Goal: Task Accomplishment & Management: Manage account settings

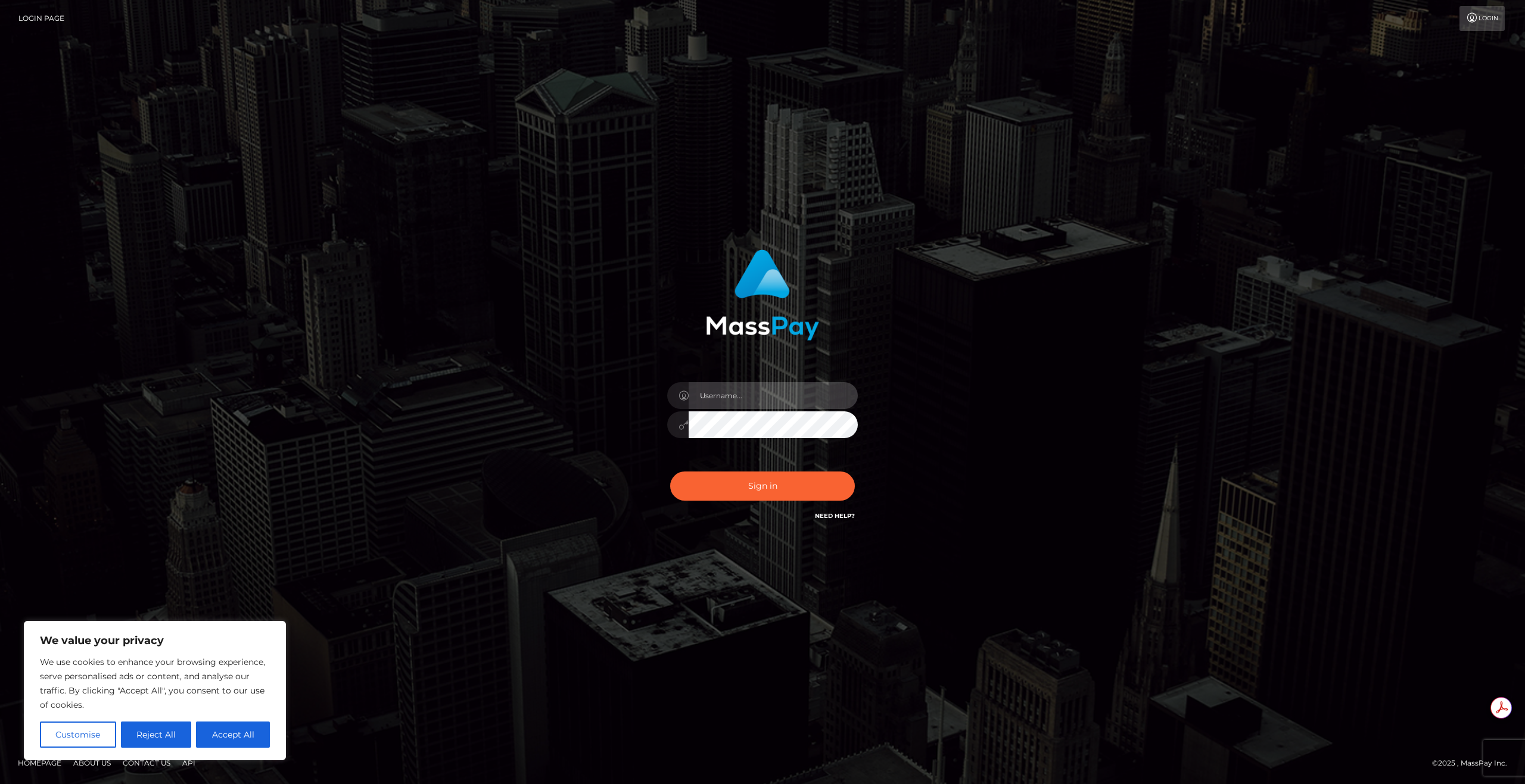
click at [754, 386] on input "text" at bounding box center [773, 395] width 169 height 27
type input "[EMAIL_ADDRESS][DOMAIN_NAME]"
drag, startPoint x: 765, startPoint y: 493, endPoint x: 843, endPoint y: 488, distance: 78.2
click at [765, 493] on button "Sign in" at bounding box center [762, 486] width 185 height 29
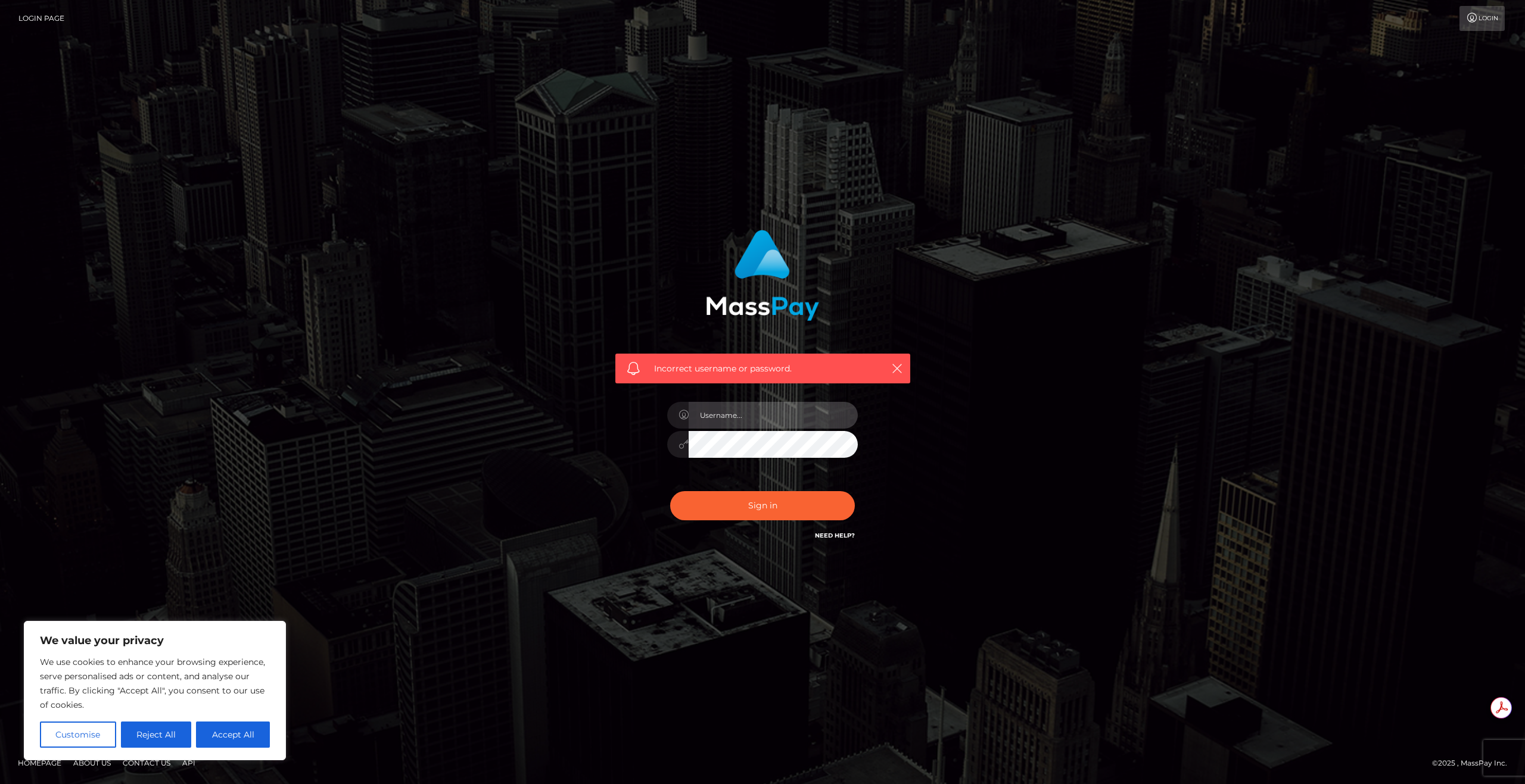
click at [797, 418] on input "text" at bounding box center [773, 415] width 169 height 27
type input "franciskiamco915@gmail.com"
drag, startPoint x: 507, startPoint y: 488, endPoint x: 587, endPoint y: 486, distance: 80.0
click at [511, 488] on div "Incorrect username or password. franciskiamco915@gmail.com" at bounding box center [762, 392] width 679 height 343
drag, startPoint x: 760, startPoint y: 512, endPoint x: 768, endPoint y: 517, distance: 9.4
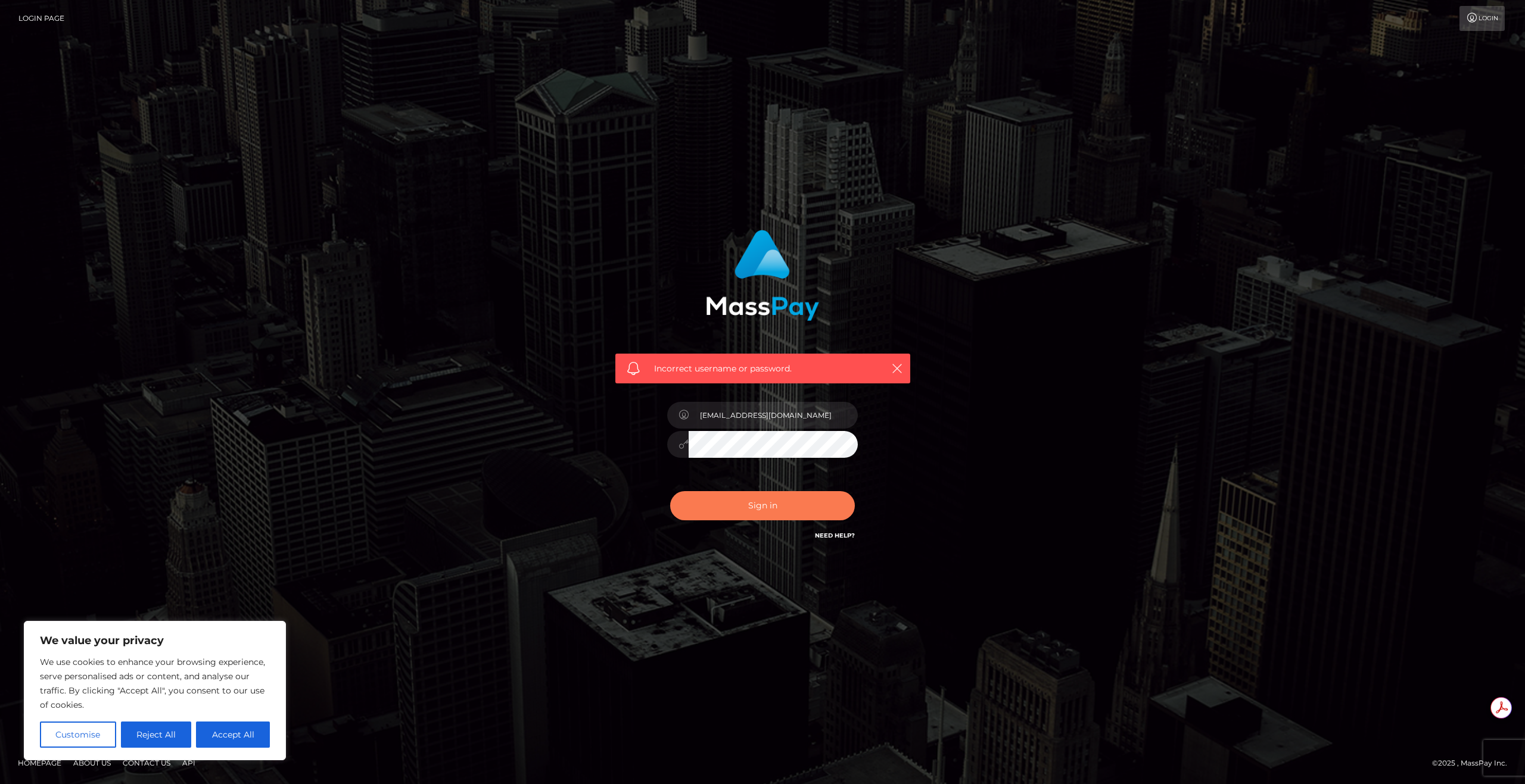
click at [760, 512] on button "Sign in" at bounding box center [762, 506] width 185 height 29
click at [797, 412] on input "text" at bounding box center [773, 415] width 169 height 27
click at [644, 436] on div "Incorrect username or password." at bounding box center [762, 386] width 313 height 330
click at [799, 413] on input "text" at bounding box center [773, 415] width 169 height 27
type input "[EMAIL_ADDRESS][DOMAIN_NAME]"
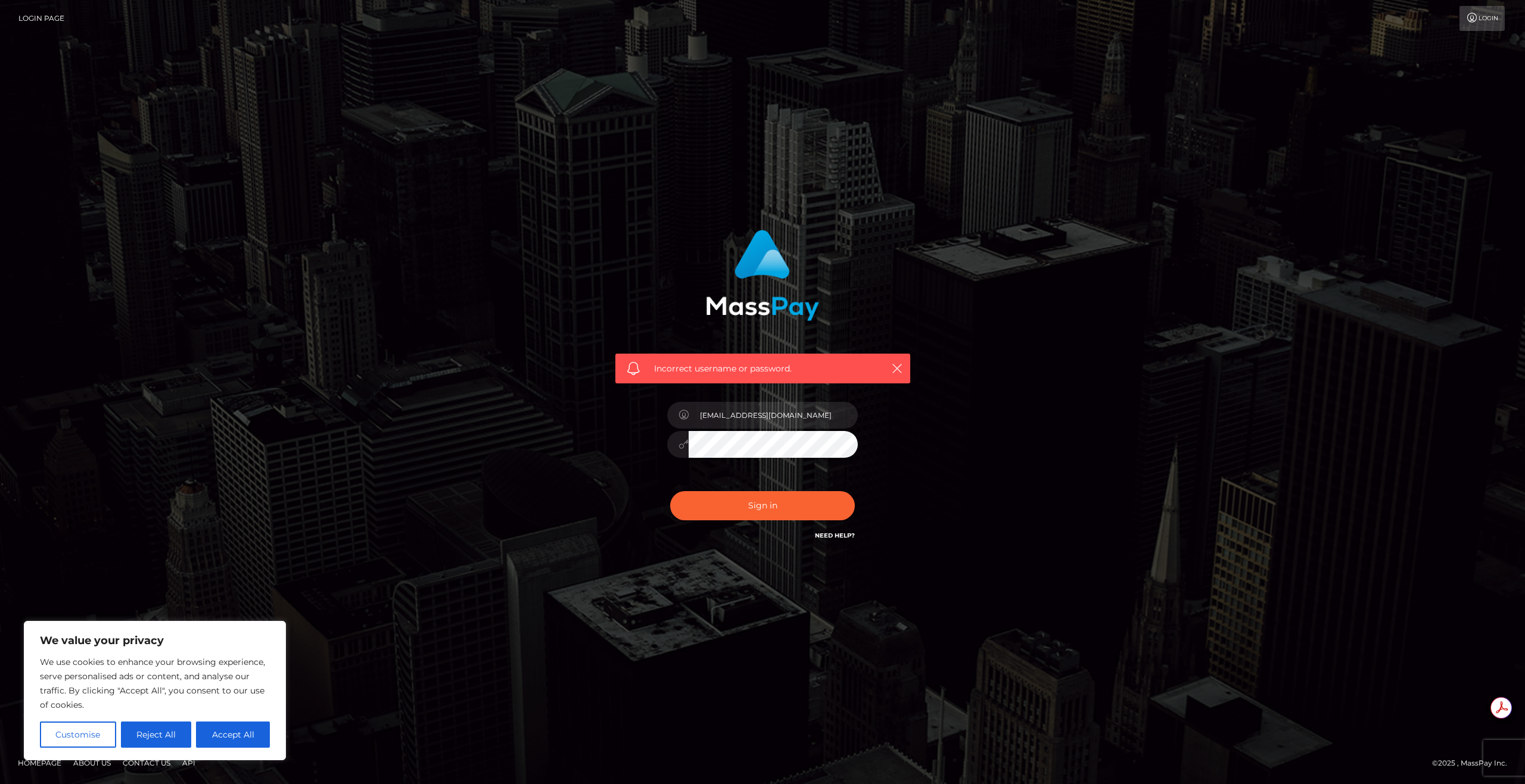
click at [531, 444] on div "Incorrect username or password. franciskiamco915@gmail.com" at bounding box center [762, 392] width 679 height 343
click at [741, 508] on button "Sign in" at bounding box center [762, 506] width 185 height 29
click at [786, 409] on input "text" at bounding box center [773, 415] width 169 height 27
type input "[EMAIL_ADDRESS][DOMAIN_NAME]"
click at [751, 512] on button "Sign in" at bounding box center [762, 506] width 185 height 29
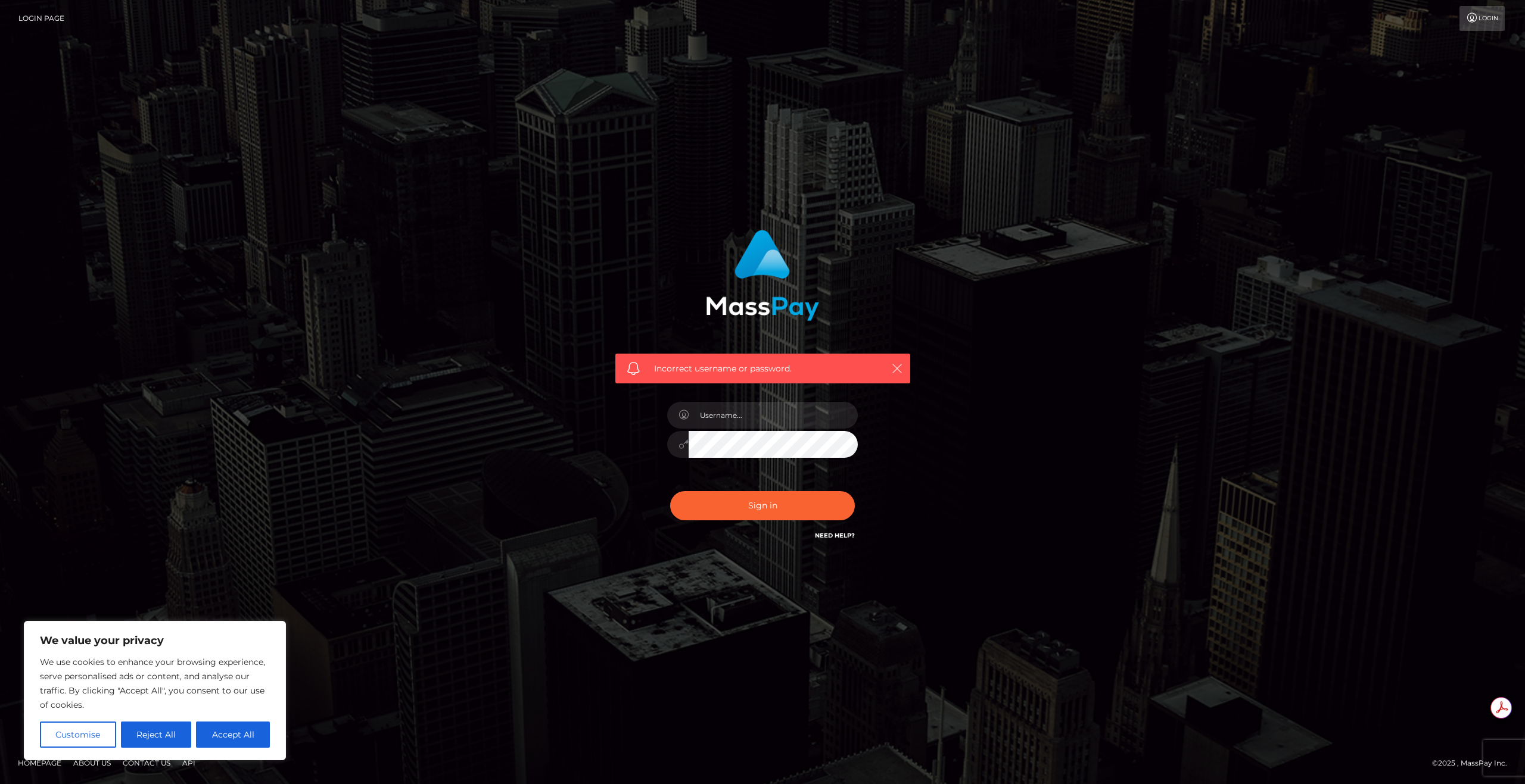
click at [902, 364] on icon "button" at bounding box center [896, 368] width 12 height 12
click at [900, 367] on icon "button" at bounding box center [896, 368] width 12 height 12
click at [900, 369] on icon "button" at bounding box center [896, 368] width 12 height 12
click at [892, 362] on button "button" at bounding box center [897, 368] width 15 height 15
